Goal: Find specific page/section: Find specific page/section

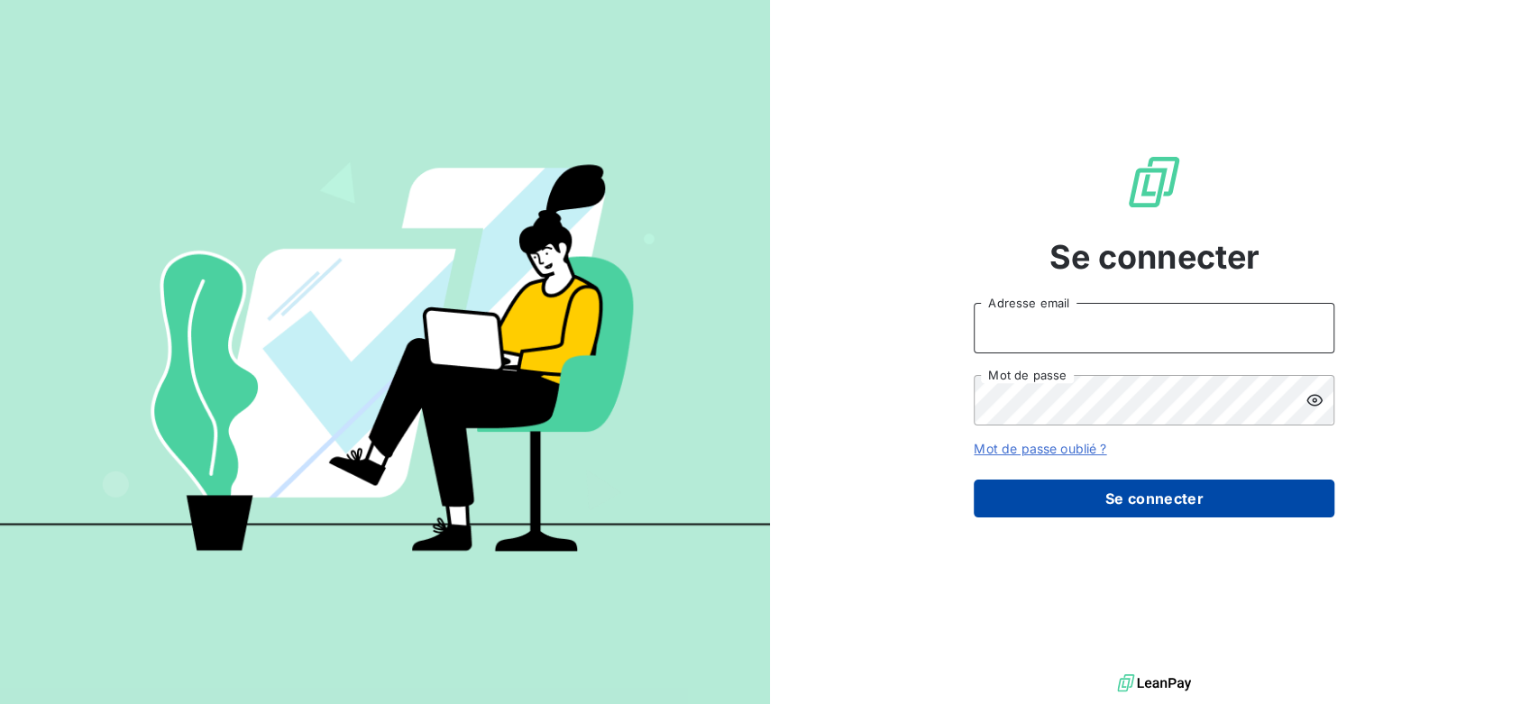
type input "[EMAIL_ADDRESS][DOMAIN_NAME]"
click at [1199, 510] on button "Se connecter" at bounding box center [1154, 499] width 361 height 38
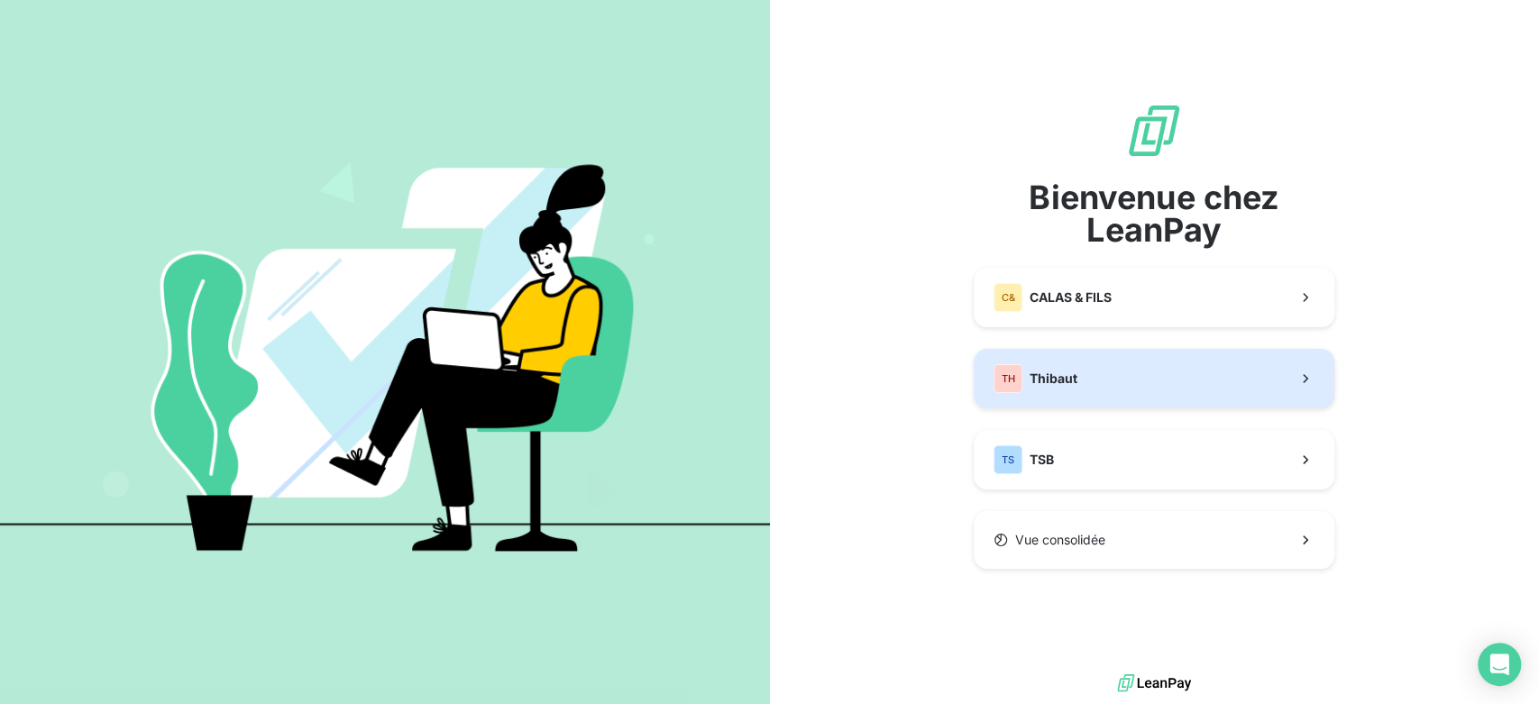
click at [1124, 390] on button "TH Thibaut" at bounding box center [1154, 379] width 361 height 60
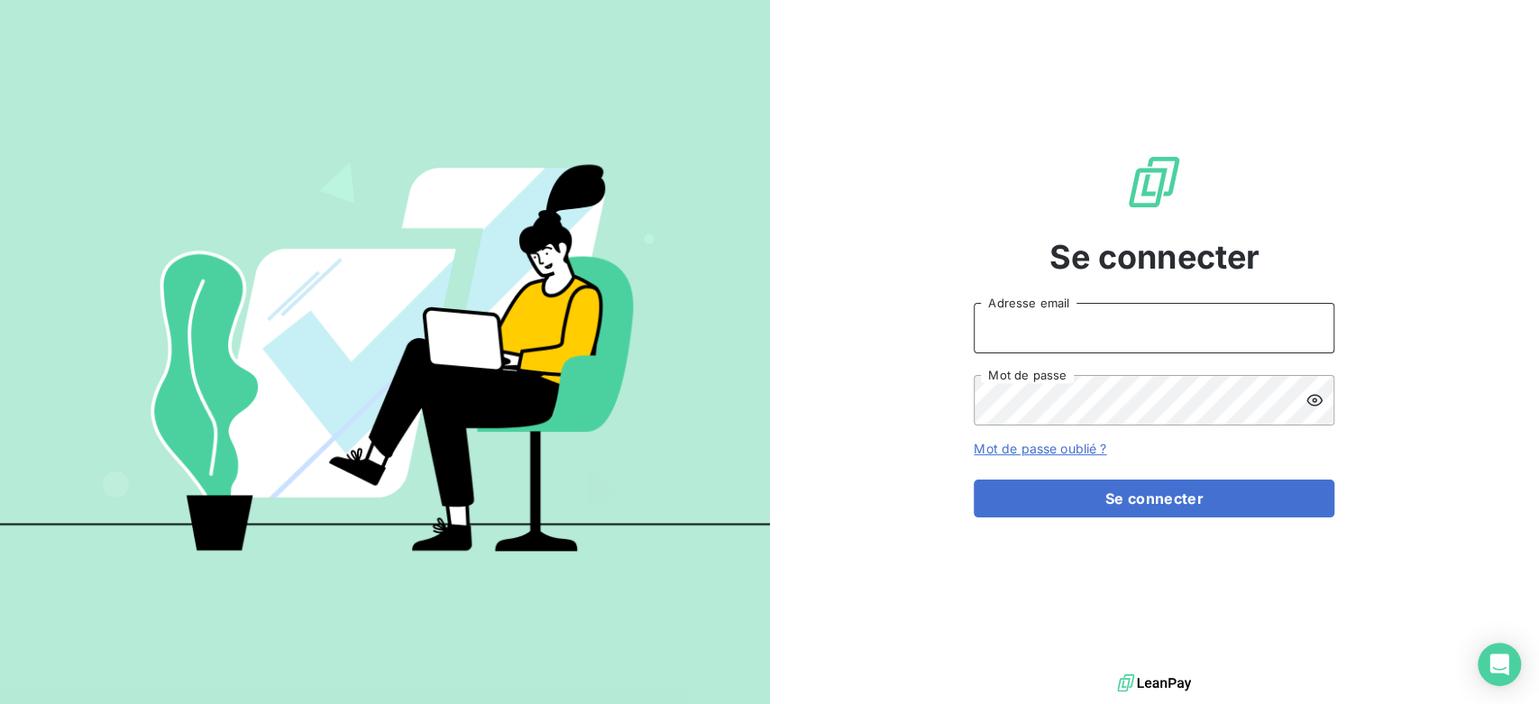
type input "[EMAIL_ADDRESS][DOMAIN_NAME]"
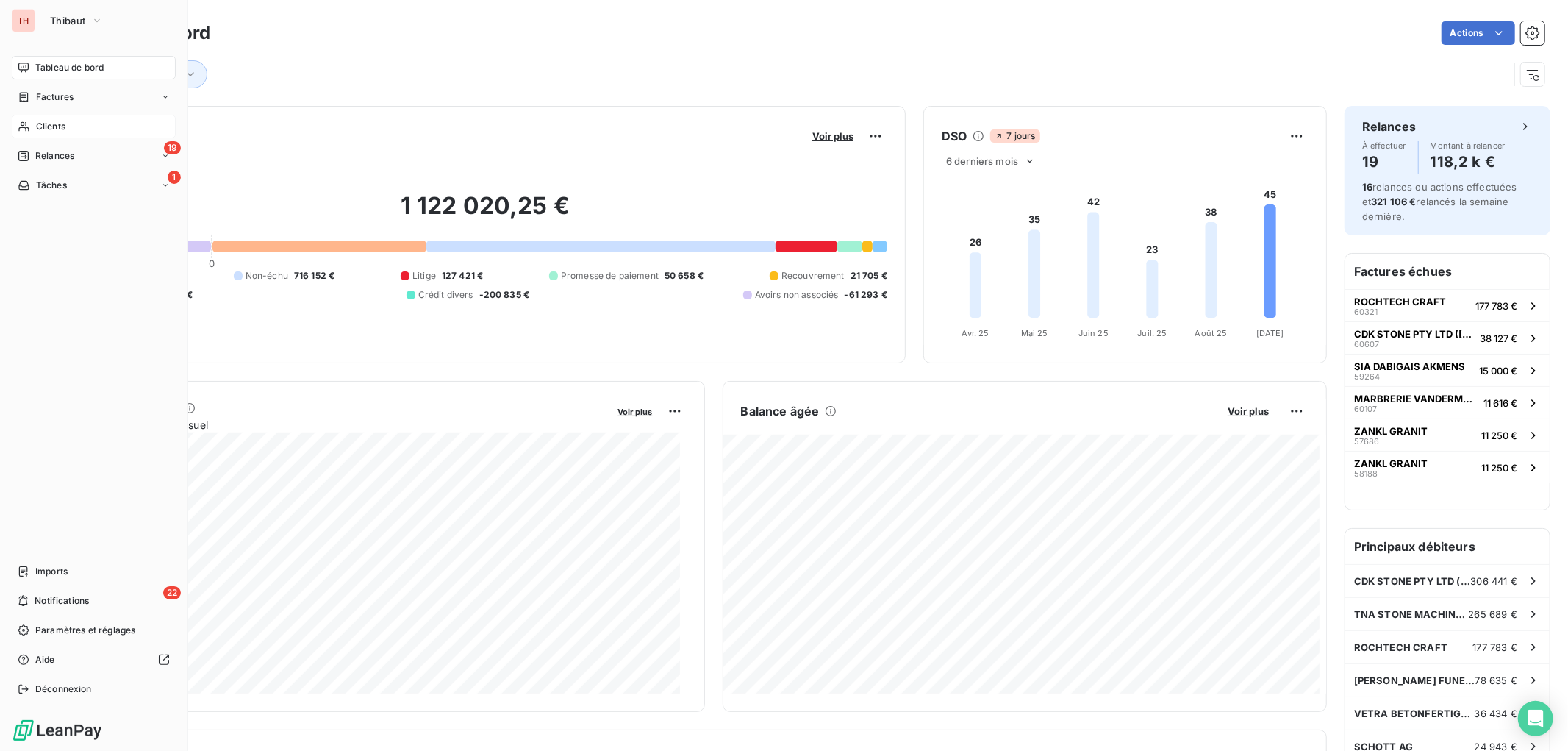
click at [59, 122] on span "Clients" at bounding box center [51, 126] width 29 height 13
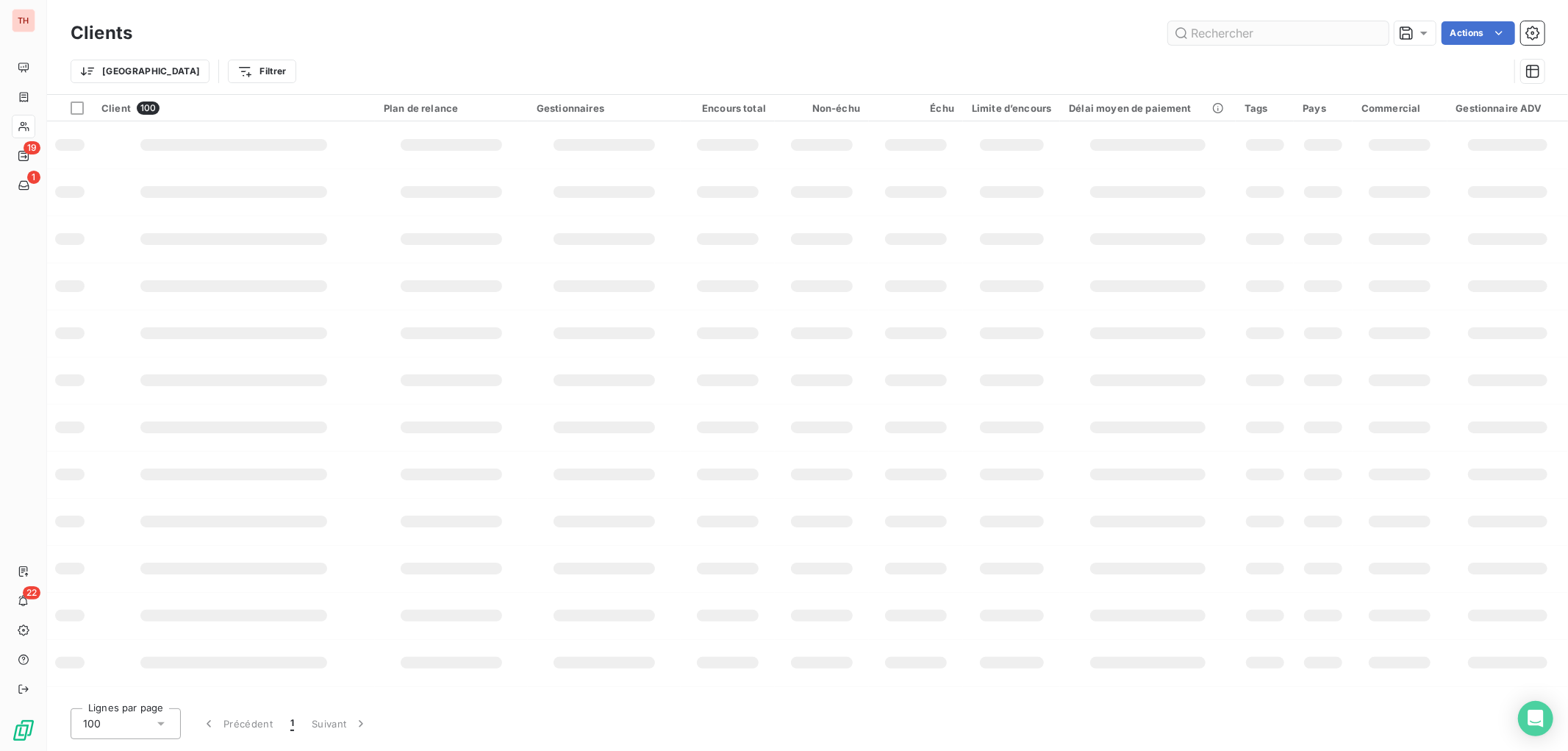
click at [1254, 35] on input "text" at bounding box center [1279, 33] width 221 height 24
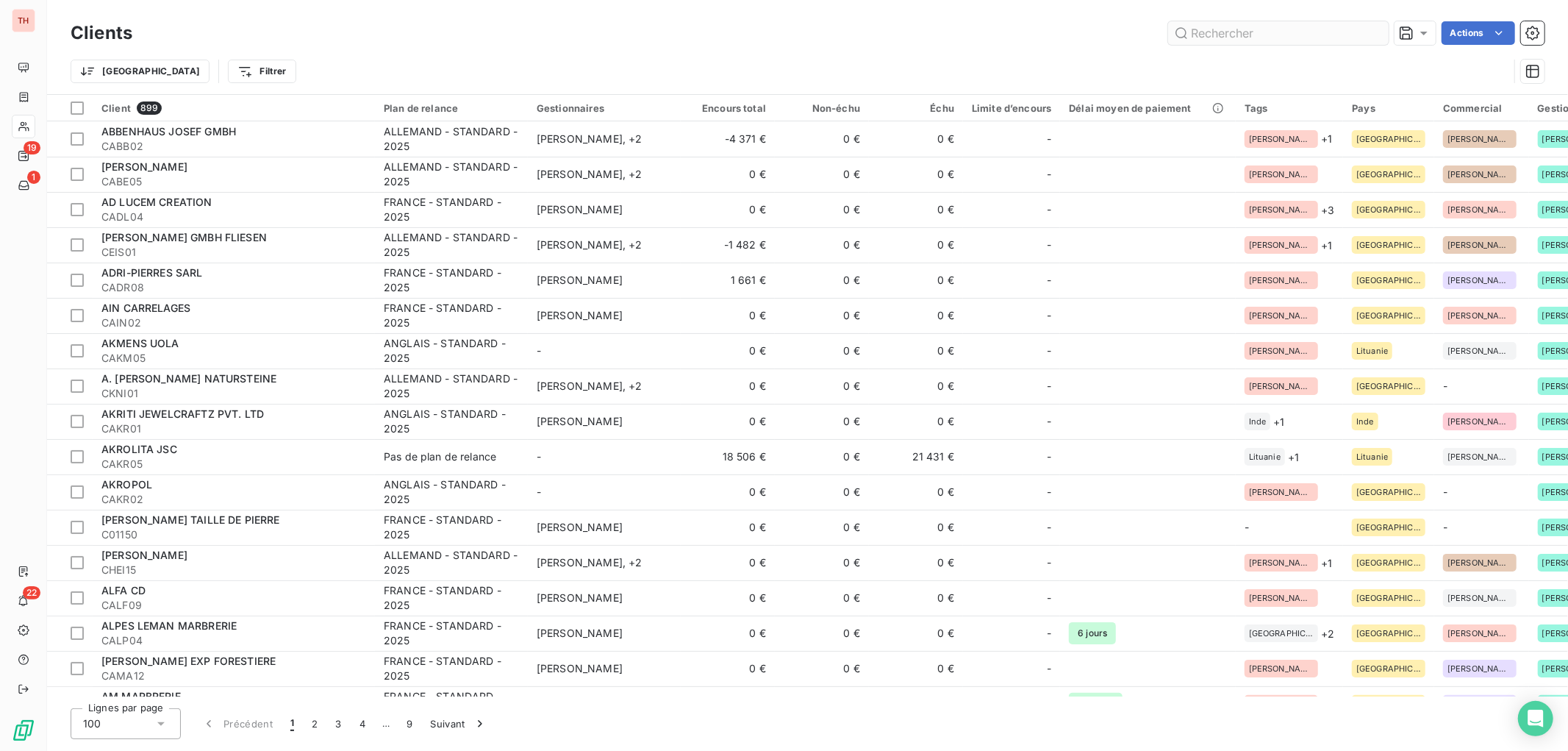
click at [1254, 32] on input "text" at bounding box center [1279, 33] width 221 height 24
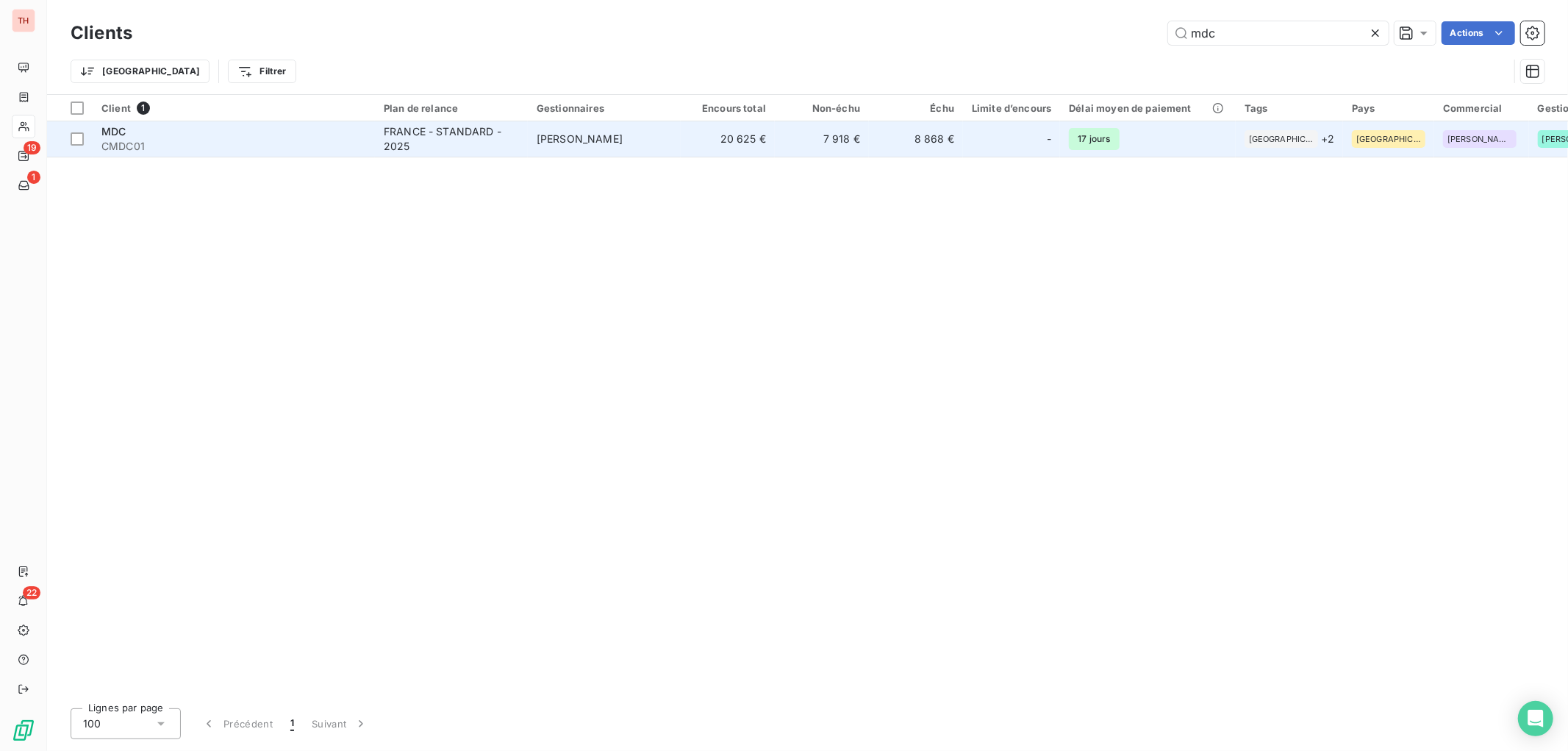
type input "mdc"
click at [502, 131] on div "FRANCE - STANDARD - 2025" at bounding box center [452, 139] width 135 height 29
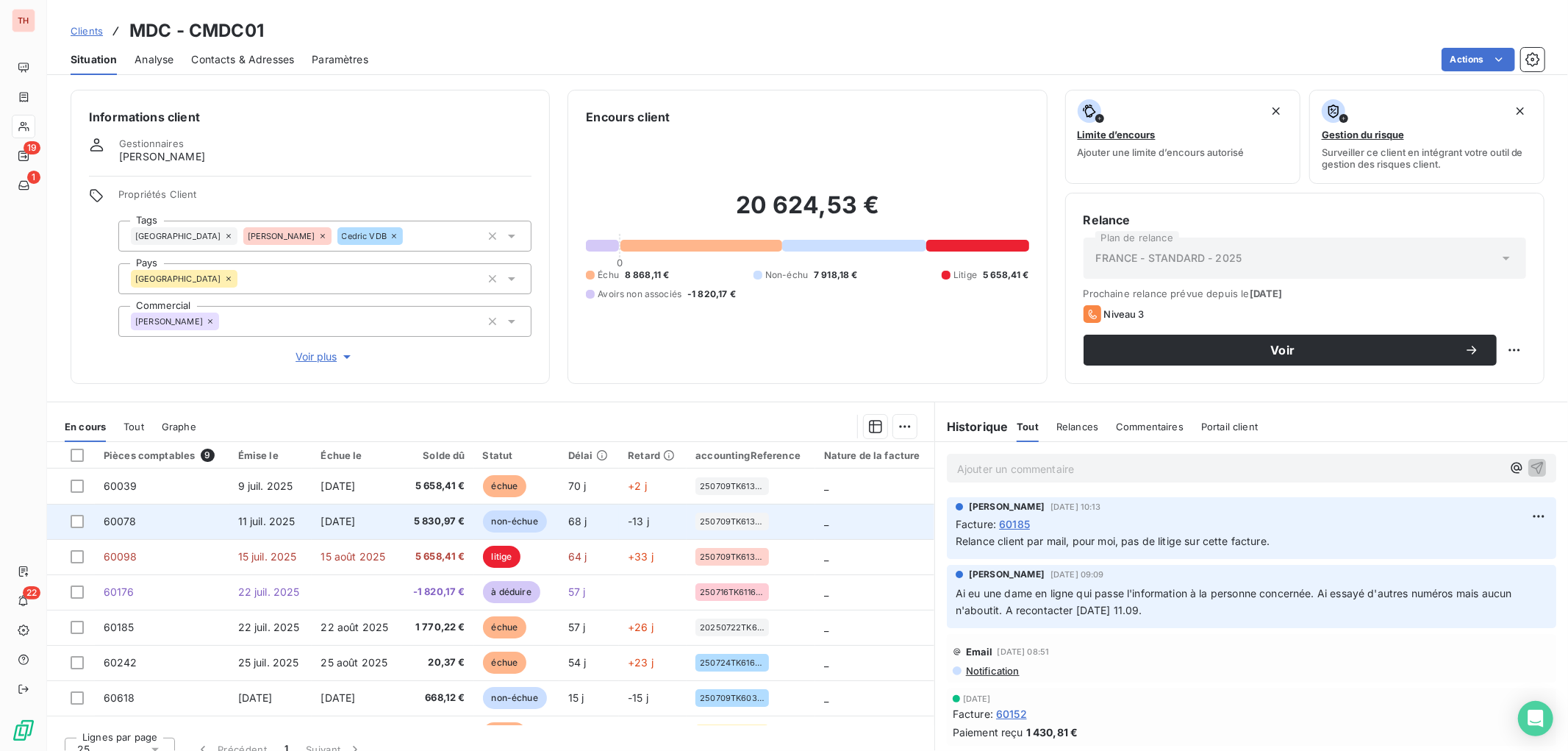
click at [232, 519] on td "11 juil. 2025" at bounding box center [271, 521] width 83 height 35
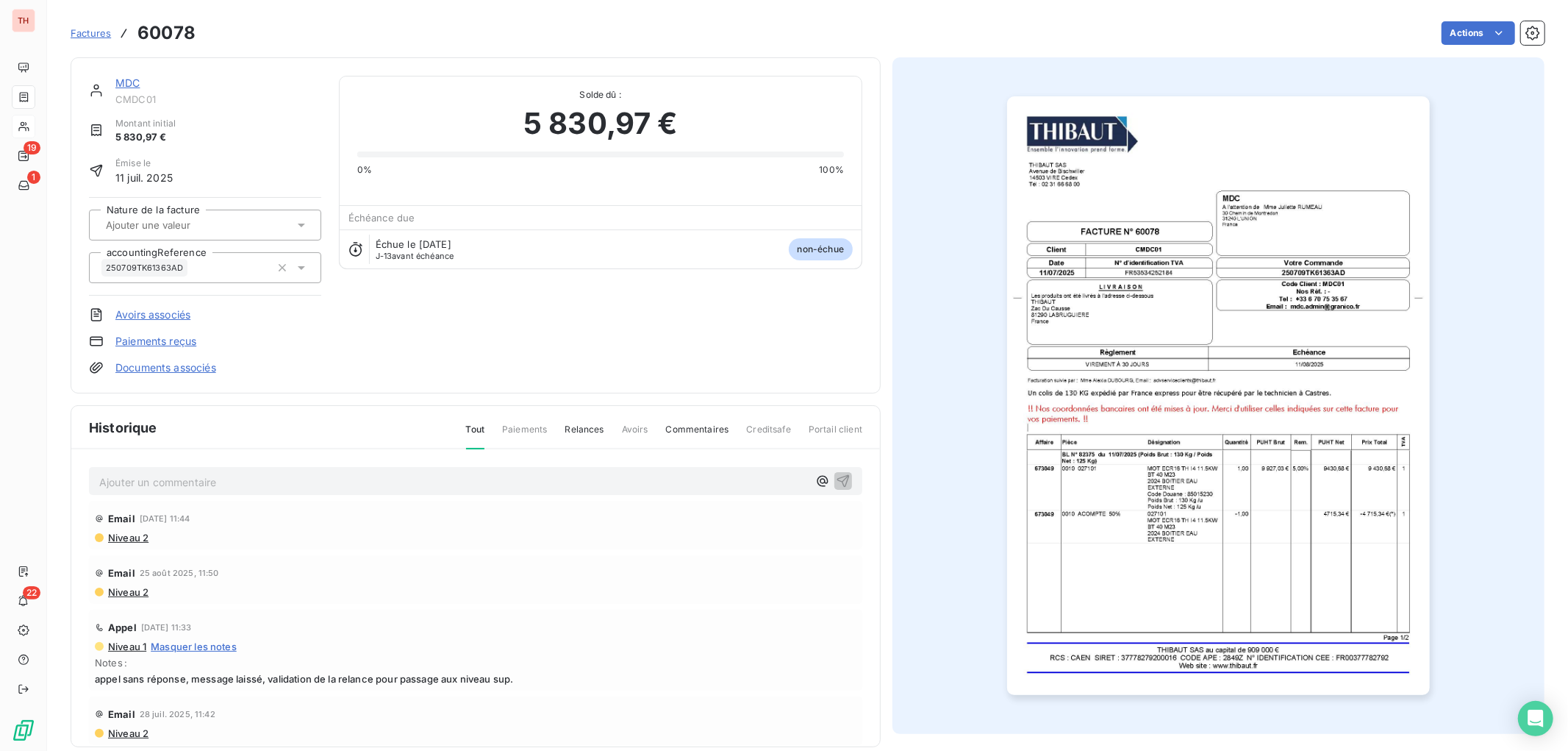
click at [122, 78] on link "MDC" at bounding box center [128, 82] width 24 height 12
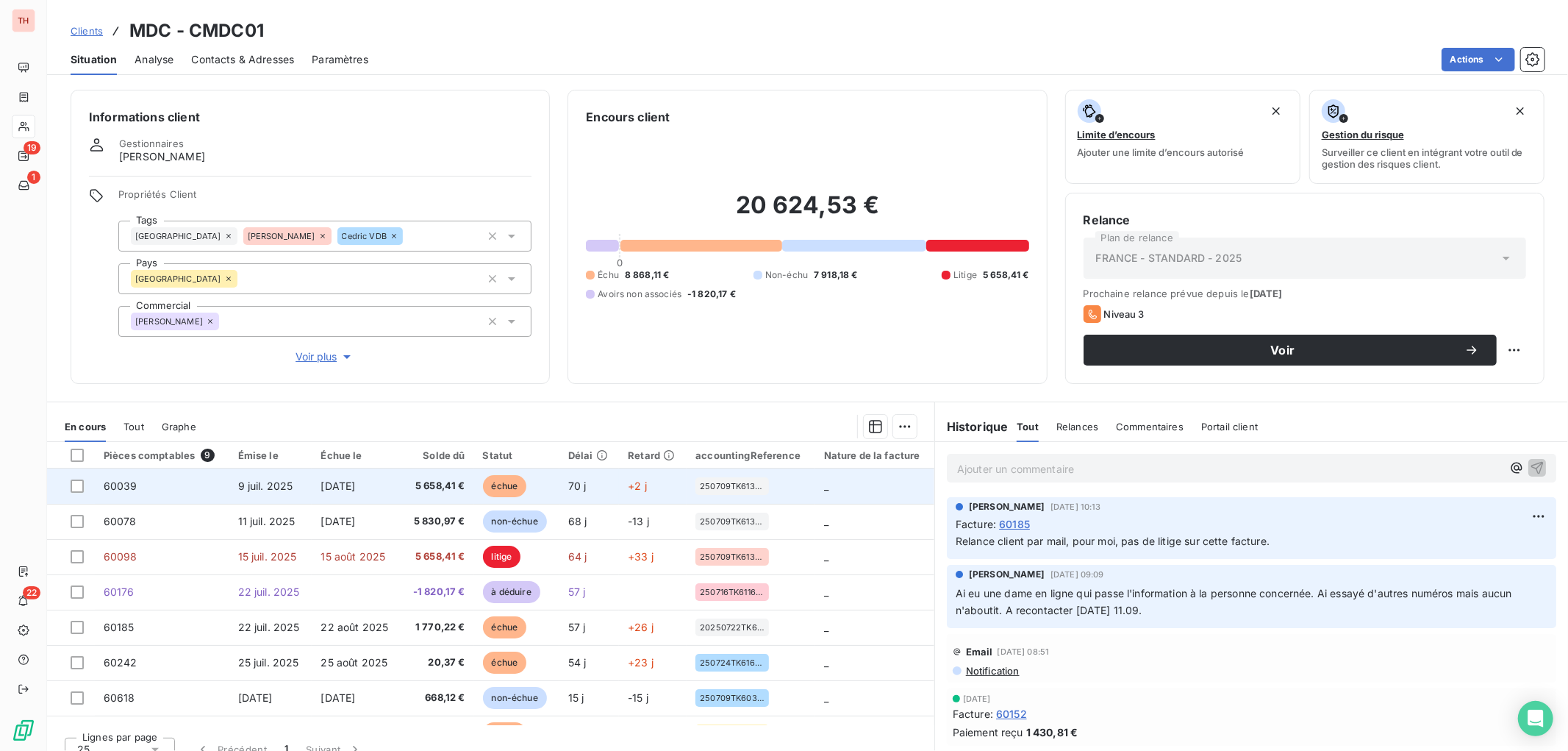
click at [358, 500] on td "[DATE]" at bounding box center [356, 485] width 89 height 35
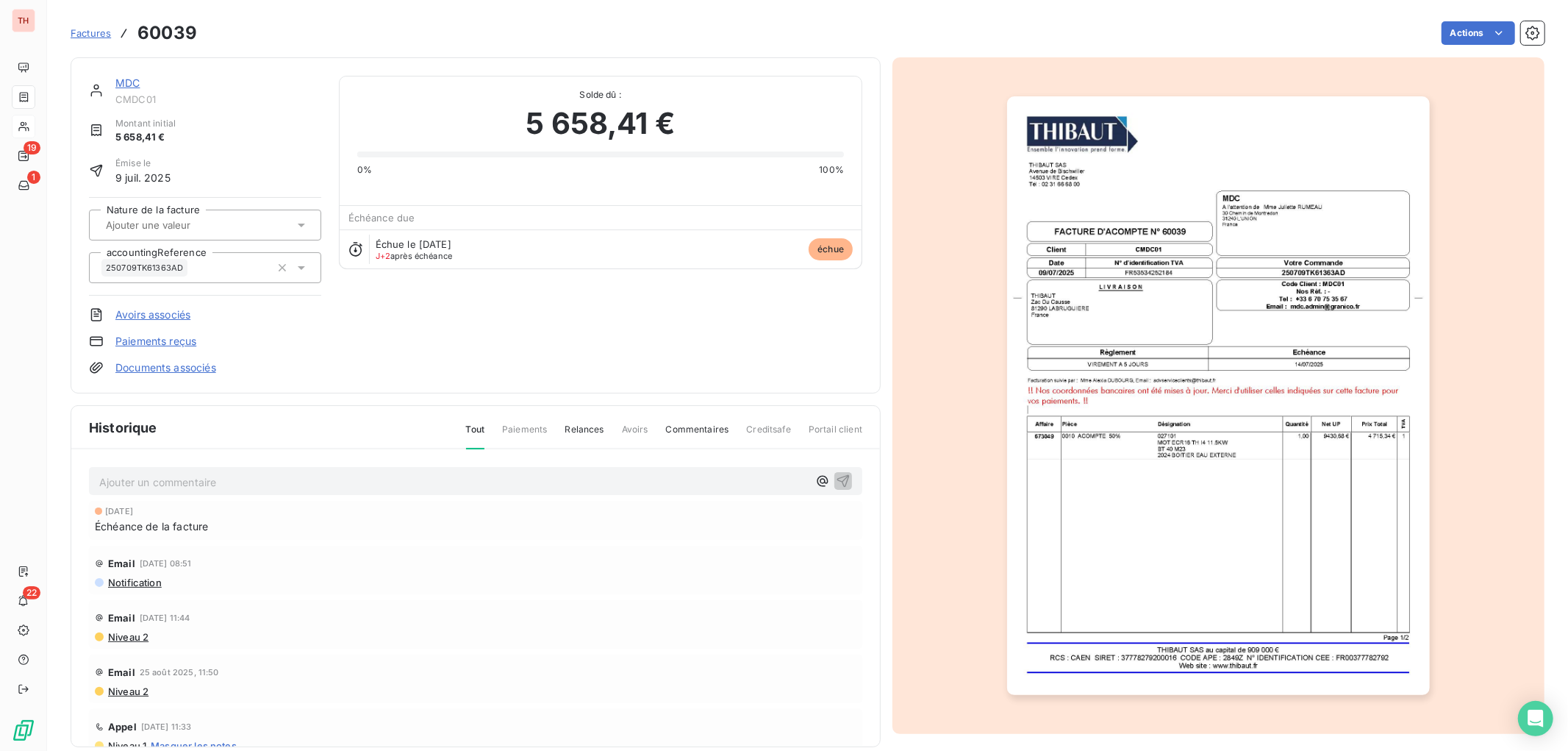
click at [1254, 385] on img "button" at bounding box center [1218, 395] width 423 height 599
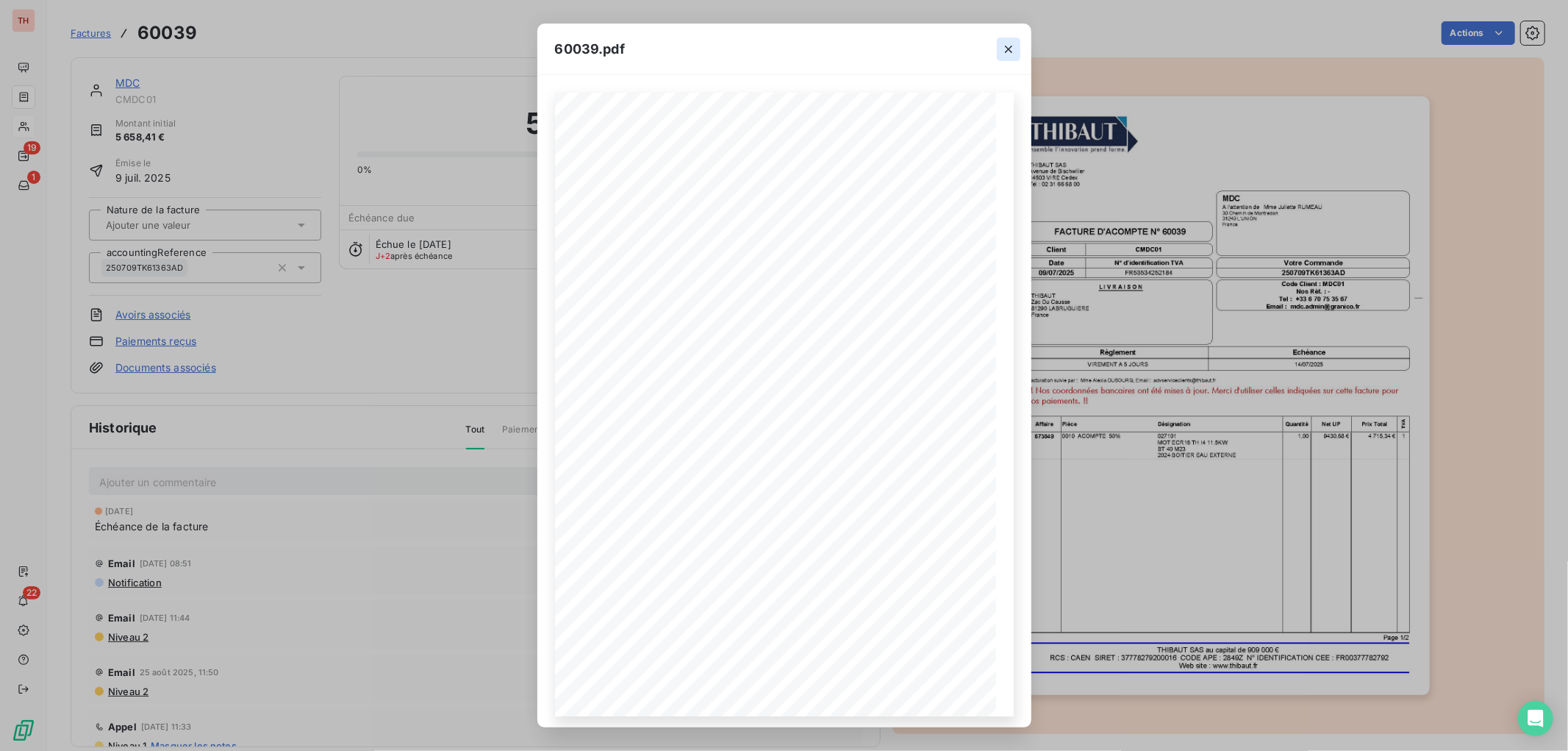
click at [1005, 52] on icon "button" at bounding box center [1009, 49] width 15 height 15
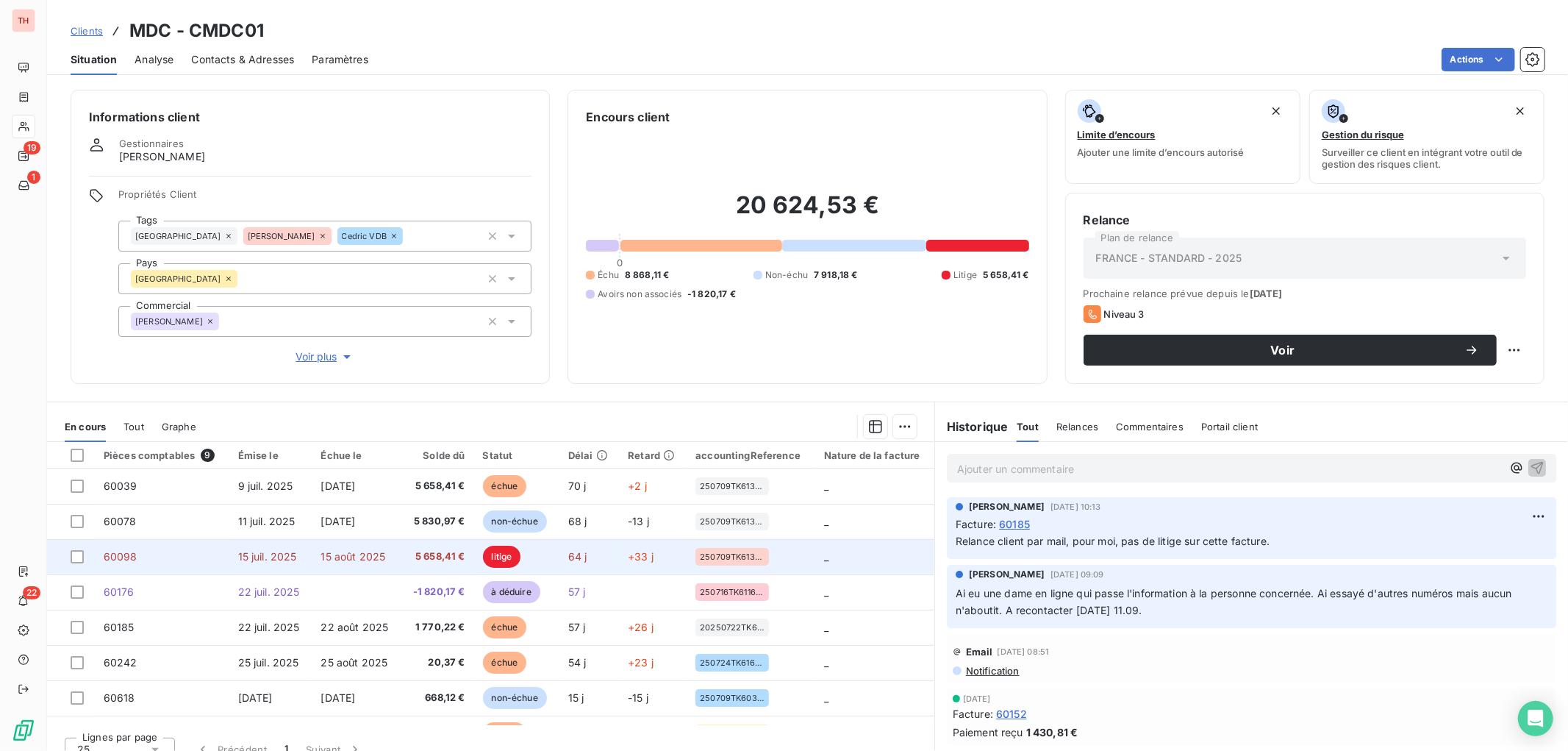
click at [147, 558] on td "60098" at bounding box center [161, 556] width 135 height 35
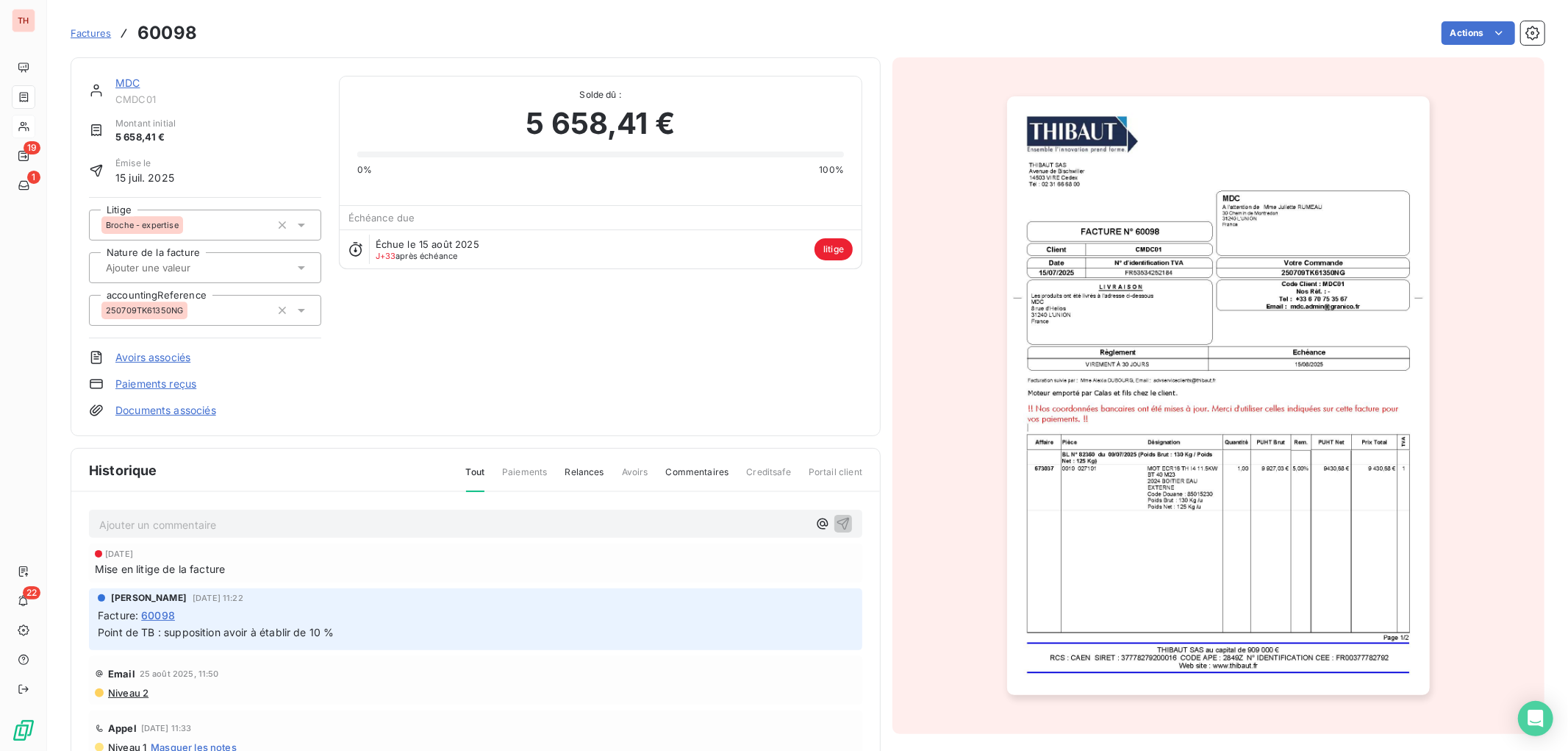
click at [121, 81] on link "MDC" at bounding box center [128, 82] width 24 height 12
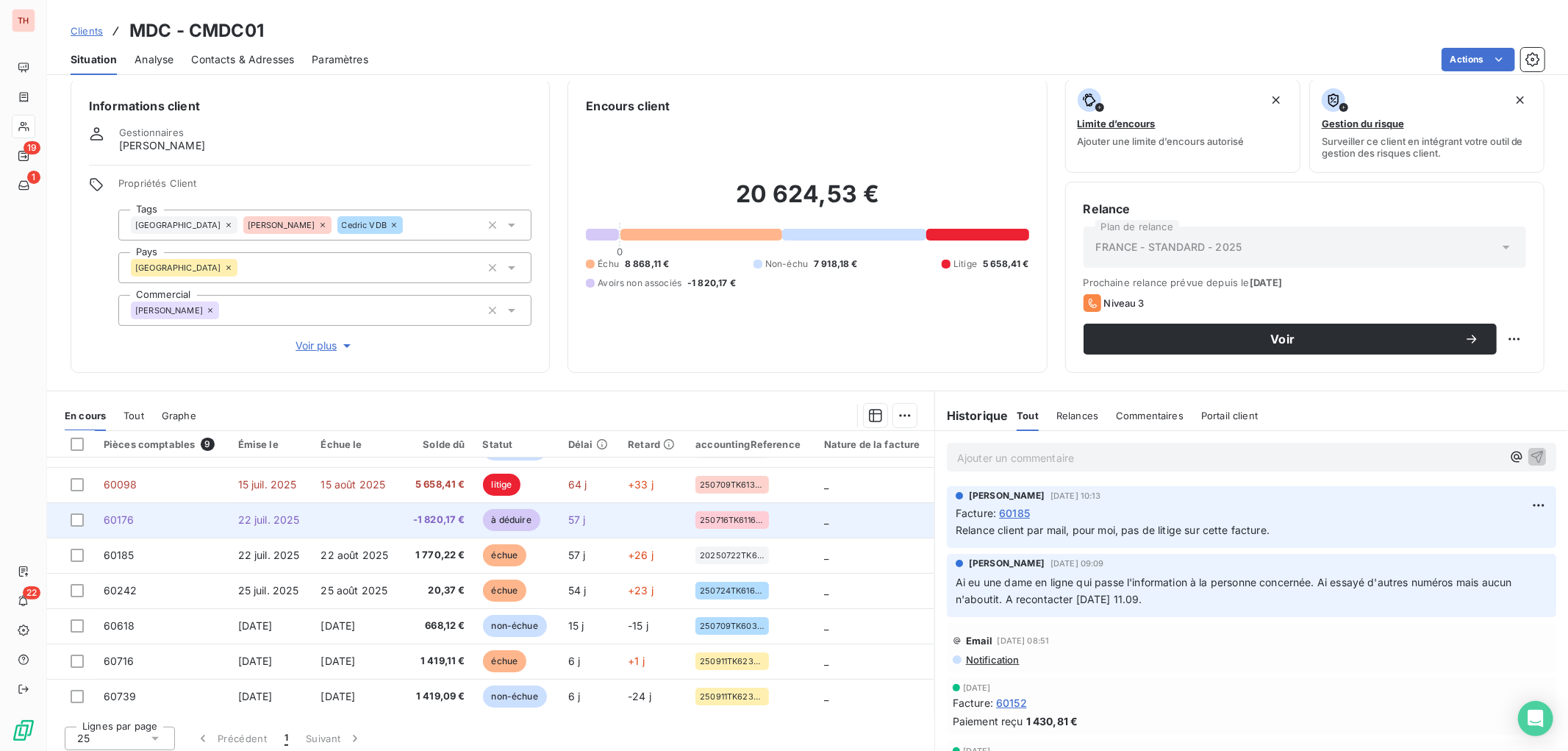
scroll to position [18, 0]
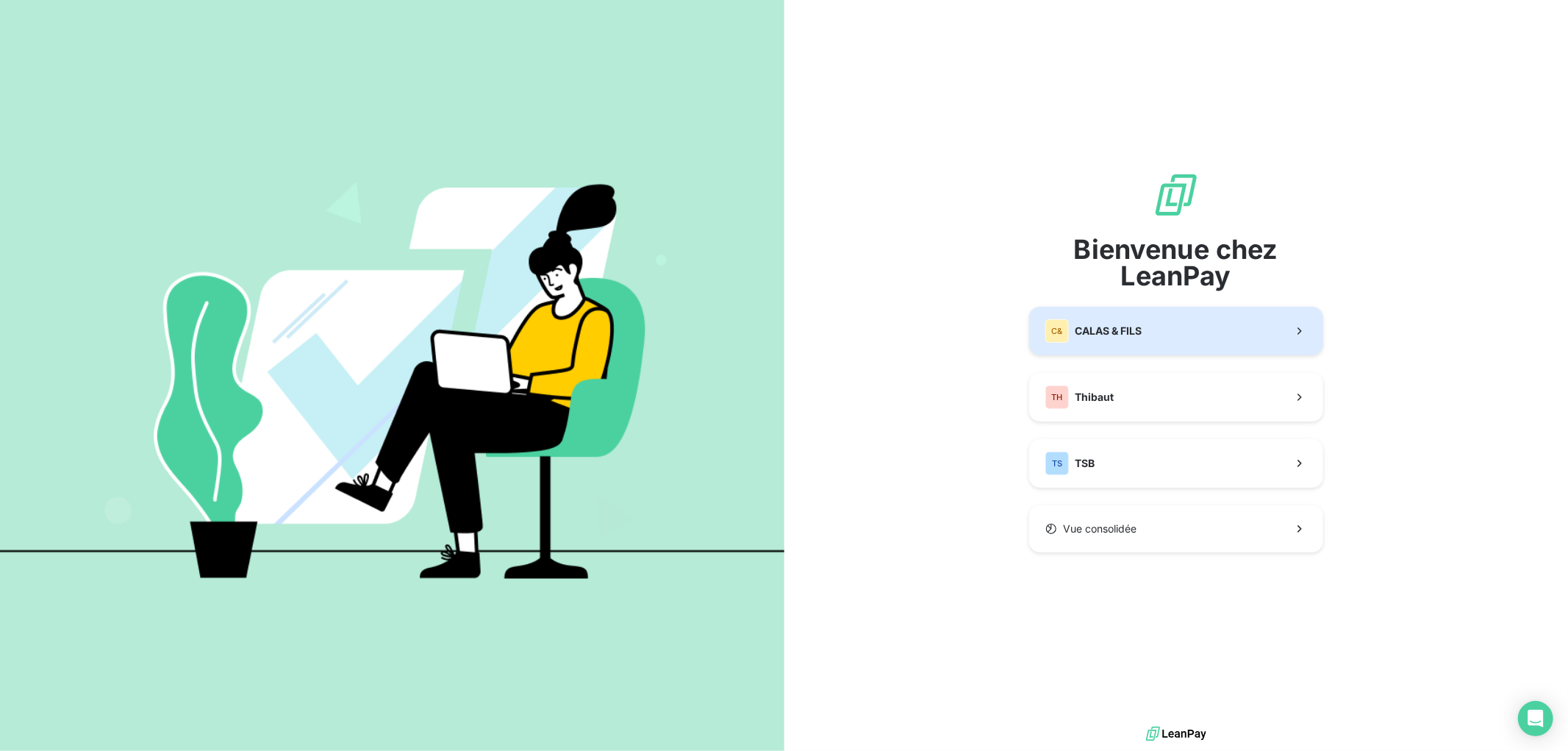
click at [1147, 343] on button "C& CALAS & [PERSON_NAME]" at bounding box center [1176, 331] width 294 height 49
